Goal: Task Accomplishment & Management: Use online tool/utility

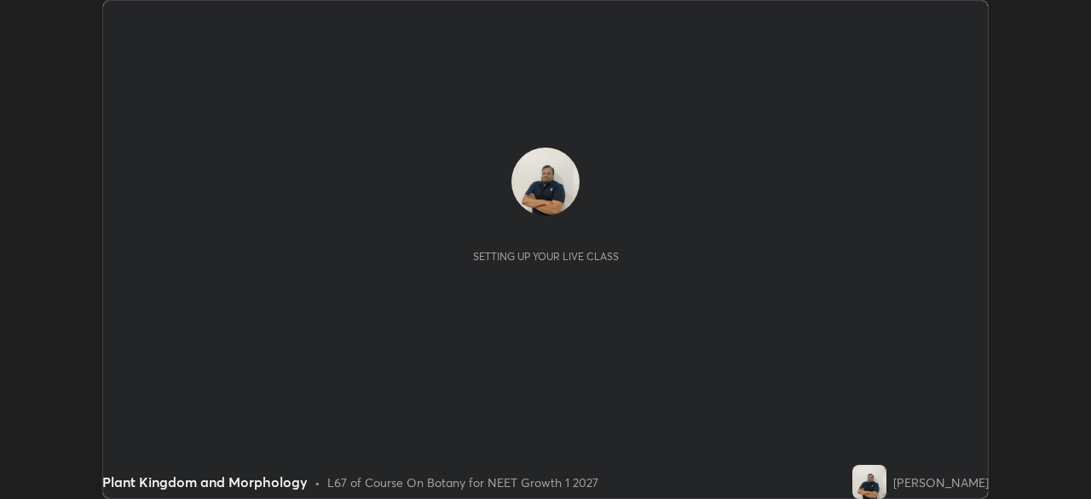
scroll to position [499, 1090]
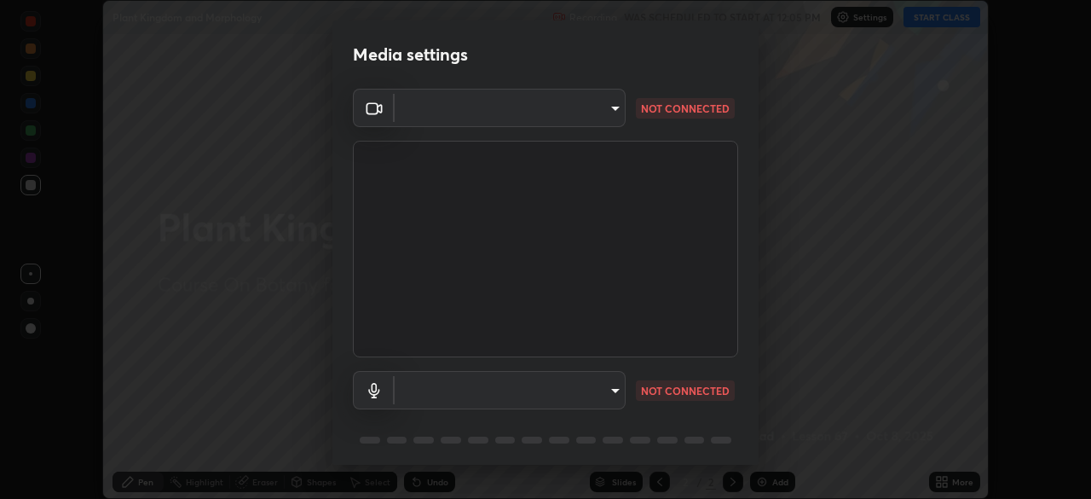
type input "f214d892c1ea21fc9911be358f21603cf7c671268a3f3fdd0c8c81d5790bf436"
type input "default"
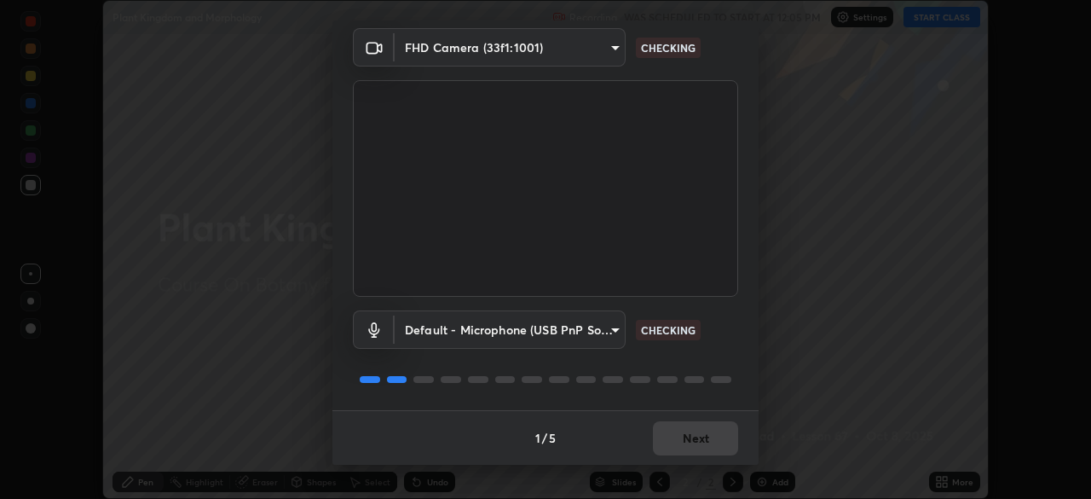
click at [674, 418] on div "1 / 5 Next" at bounding box center [545, 437] width 426 height 55
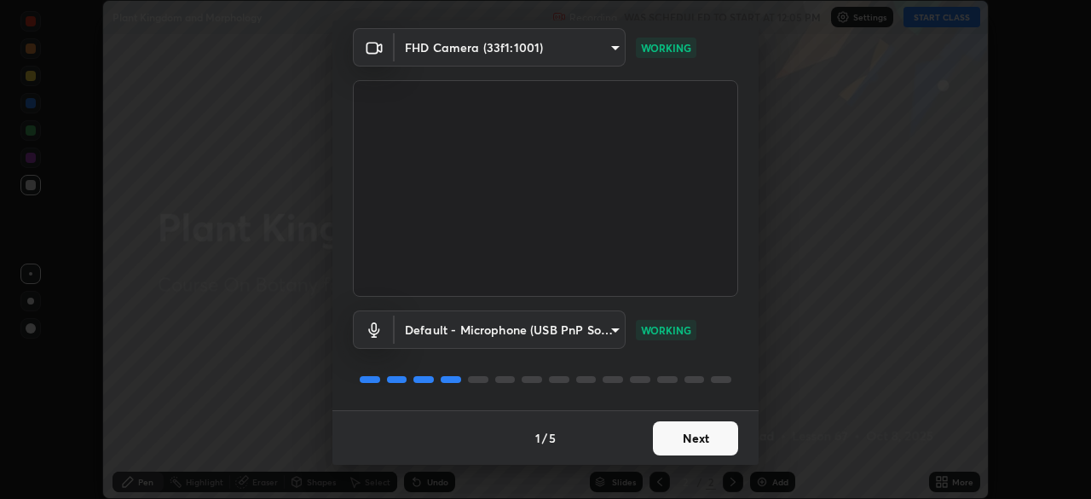
click at [671, 437] on button "Next" at bounding box center [695, 438] width 85 height 34
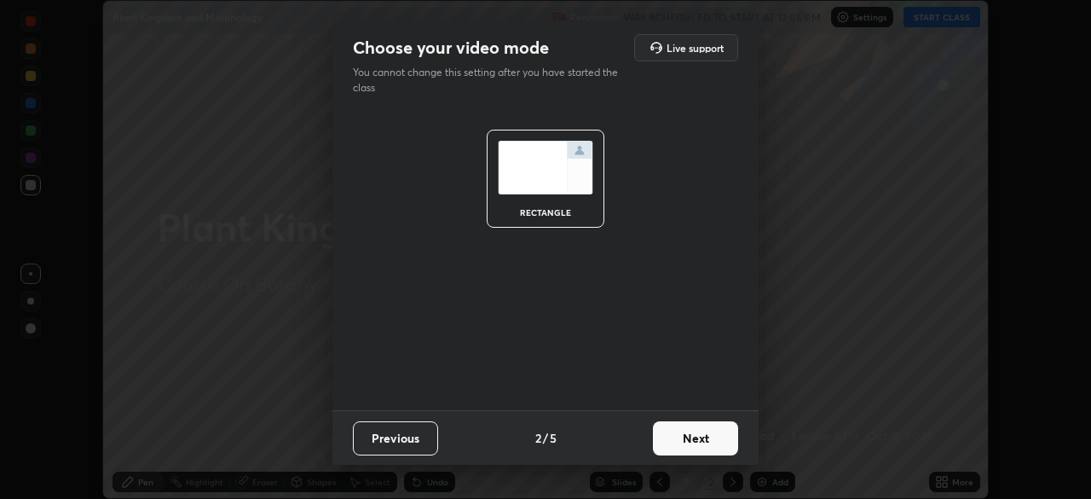
click at [668, 433] on button "Next" at bounding box center [695, 438] width 85 height 34
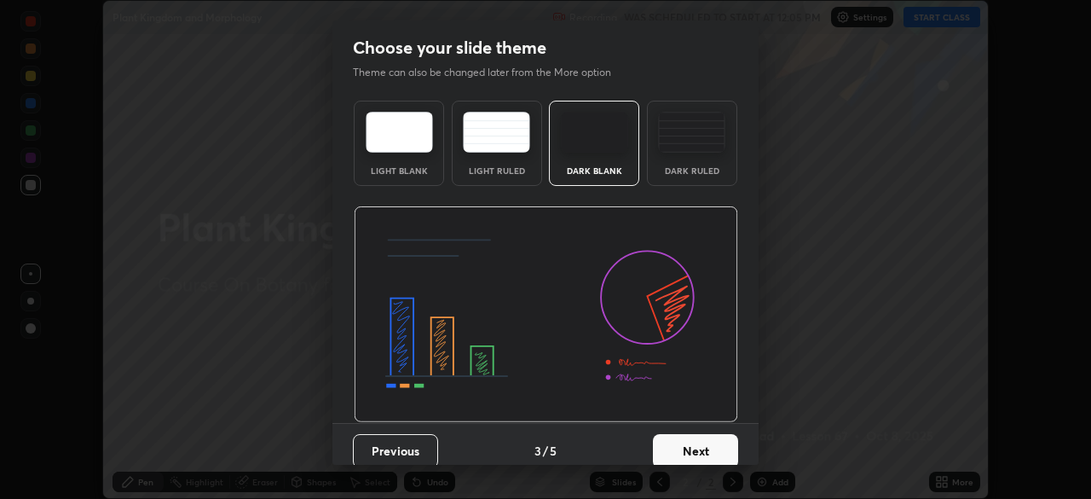
click at [668, 434] on button "Next" at bounding box center [695, 451] width 85 height 34
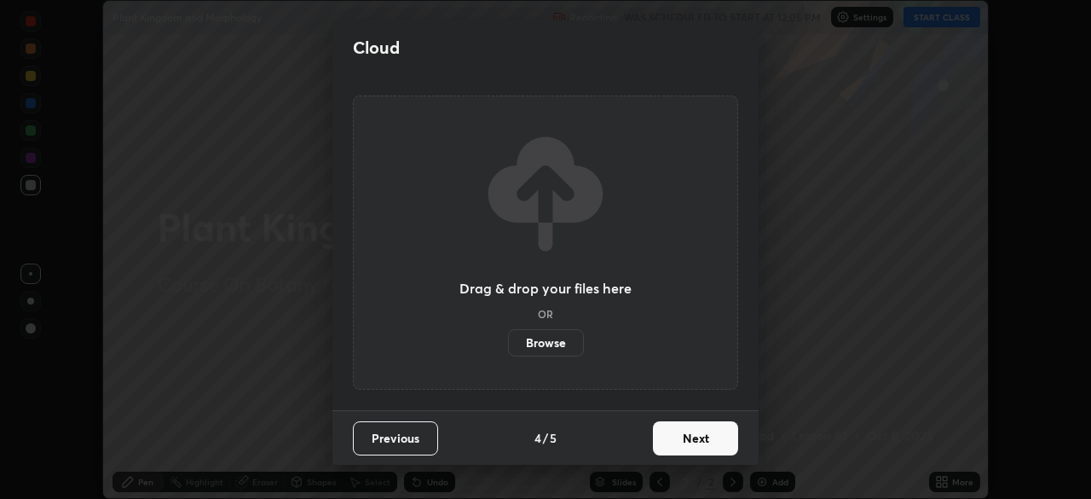
click at [676, 436] on button "Next" at bounding box center [695, 438] width 85 height 34
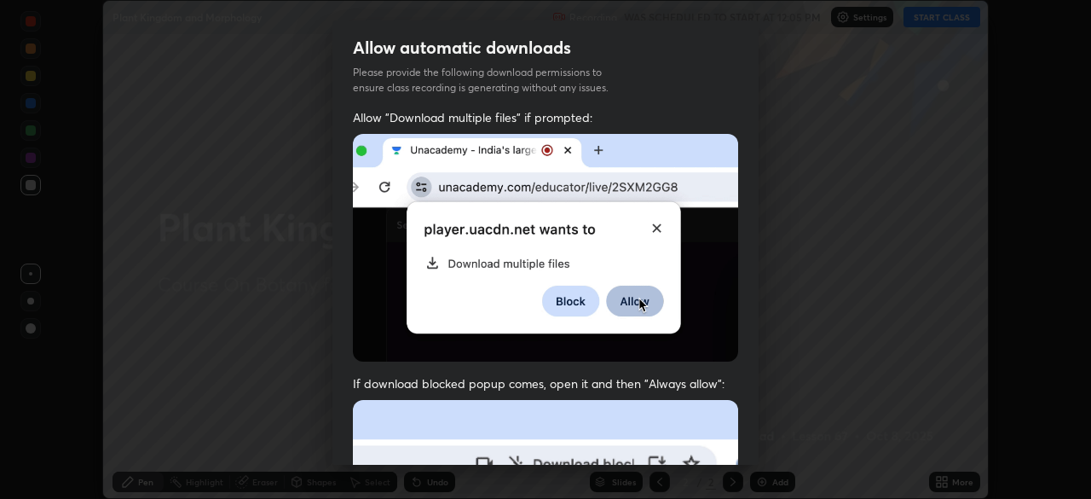
click at [805, 233] on div "Allow automatic downloads Please provide the following download permissions to …" at bounding box center [545, 249] width 1091 height 499
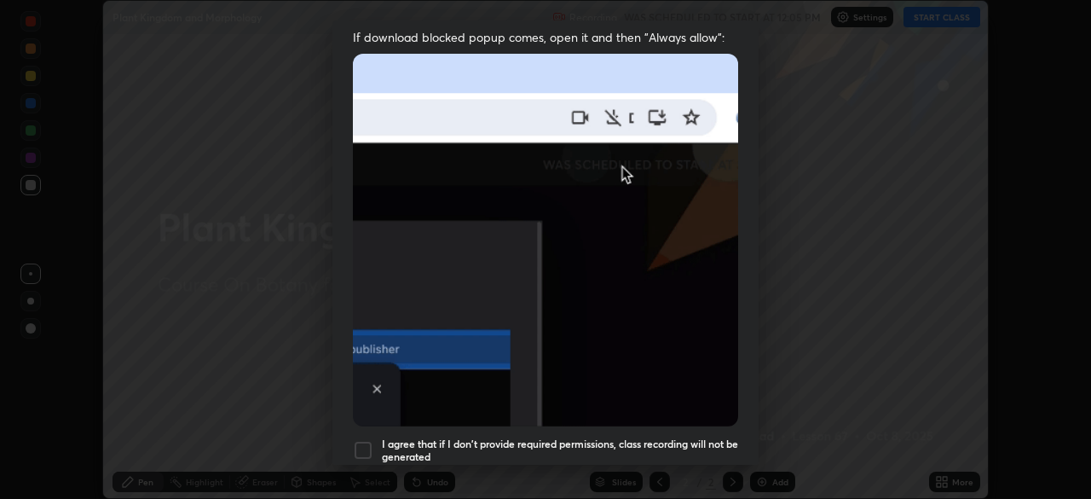
scroll to position [408, 0]
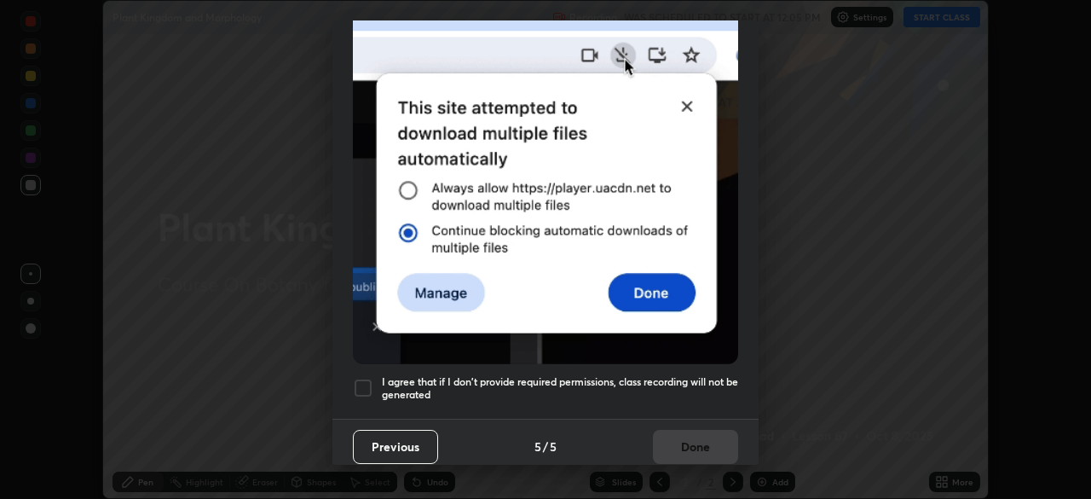
click at [363, 379] on div at bounding box center [363, 388] width 20 height 20
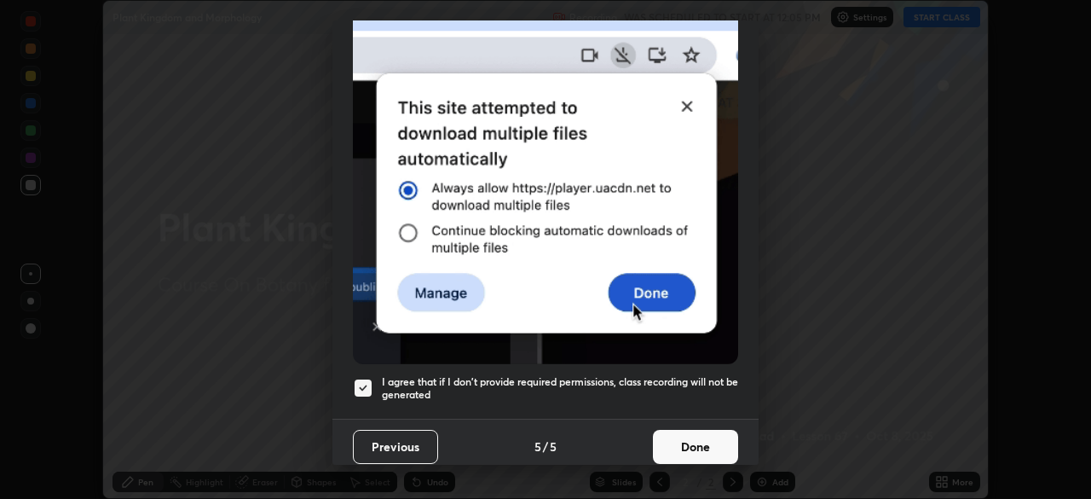
click at [671, 436] on button "Done" at bounding box center [695, 447] width 85 height 34
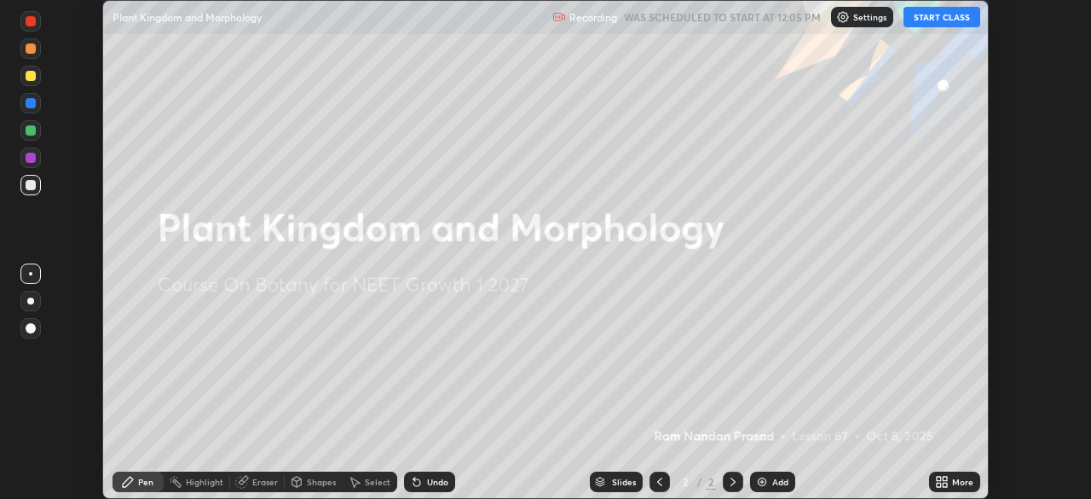
click at [921, 14] on button "START CLASS" at bounding box center [941, 17] width 77 height 20
